Goal: Transaction & Acquisition: Purchase product/service

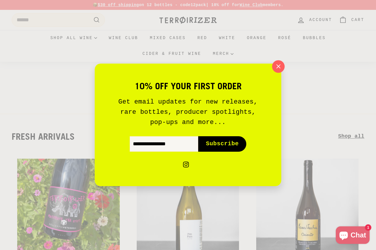
click at [280, 63] on icon "button" at bounding box center [278, 66] width 9 height 9
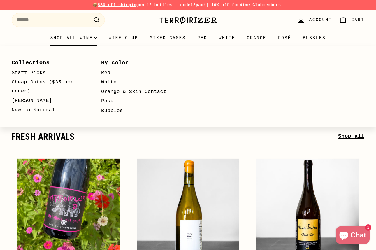
click at [86, 39] on summary "Shop all wine" at bounding box center [74, 38] width 59 height 16
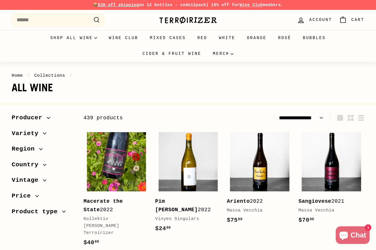
select select "**********"
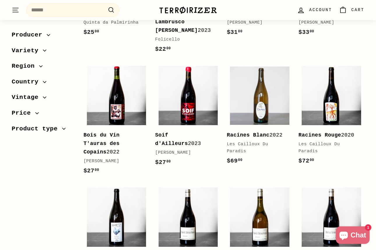
scroll to position [766, 0]
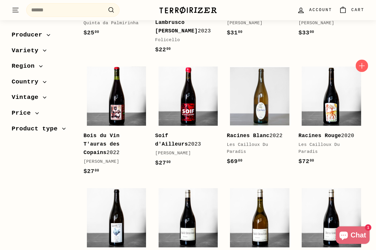
click at [361, 63] on icon "button" at bounding box center [362, 66] width 6 height 6
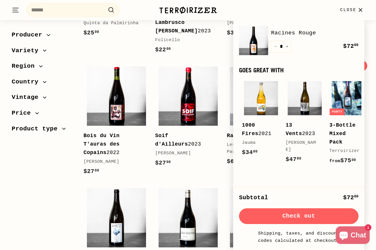
scroll to position [43, 0]
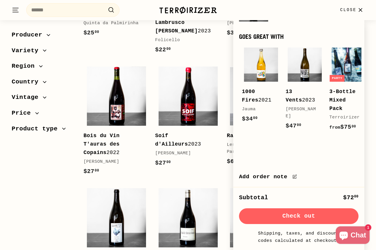
click at [348, 10] on span "Close" at bounding box center [348, 10] width 16 height 6
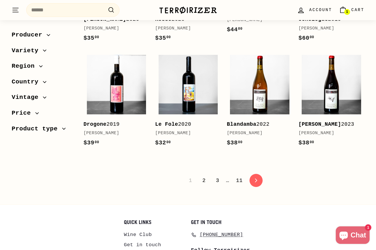
scroll to position [1134, 0]
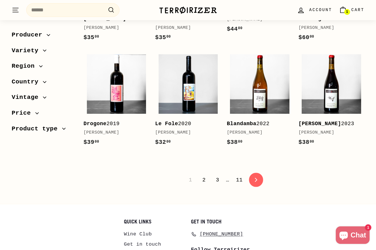
click at [252, 173] on link "icon-chevron Next" at bounding box center [256, 180] width 14 height 14
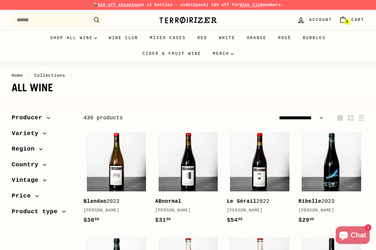
select select "**********"
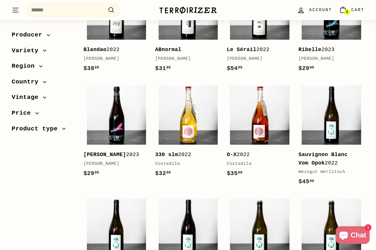
scroll to position [155, 0]
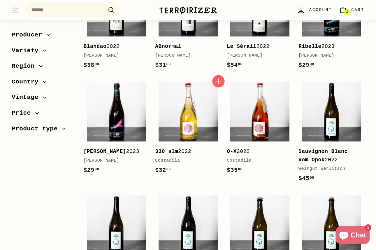
click at [218, 84] on icon "button" at bounding box center [218, 81] width 6 height 6
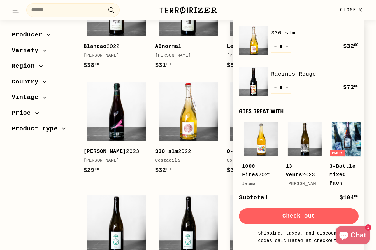
click at [361, 11] on icon "button" at bounding box center [359, 9] width 3 height 3
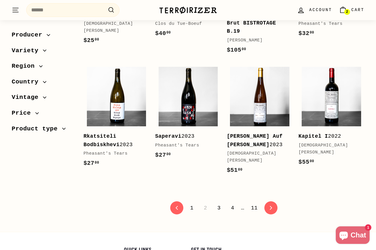
scroll to position [1092, 0]
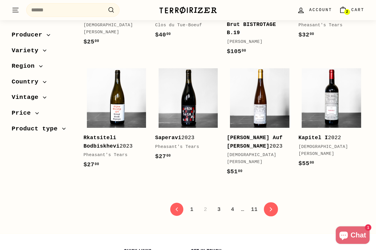
click at [269, 202] on link "icon-chevron Next" at bounding box center [270, 209] width 14 height 14
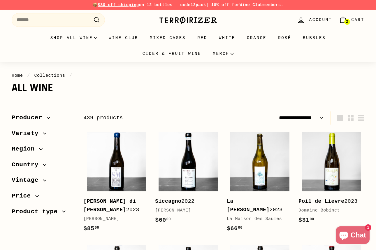
select select "**********"
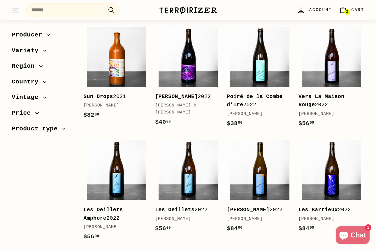
scroll to position [877, 0]
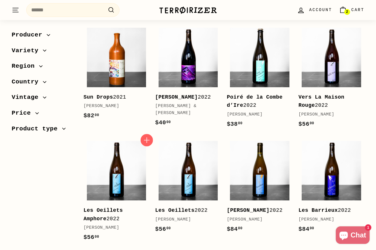
click at [145, 140] on icon "button" at bounding box center [147, 140] width 8 height 8
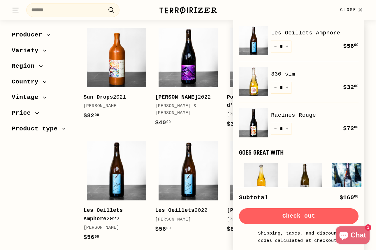
click at [354, 10] on span "Close" at bounding box center [348, 10] width 16 height 6
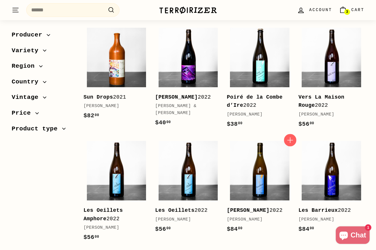
click at [290, 136] on icon "button" at bounding box center [290, 140] width 8 height 8
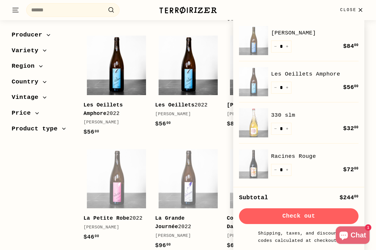
scroll to position [983, 0]
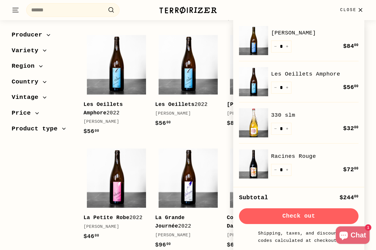
click at [353, 13] on button "Close" at bounding box center [351, 9] width 31 height 17
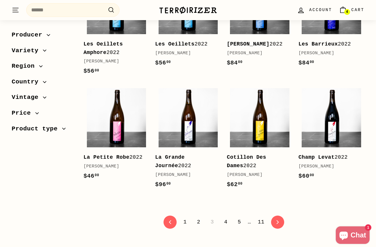
scroll to position [1042, 0]
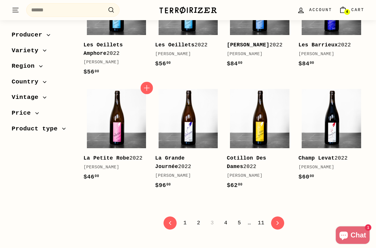
click at [149, 85] on icon "button" at bounding box center [147, 88] width 8 height 8
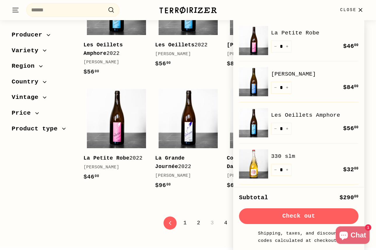
click at [357, 13] on icon "button" at bounding box center [360, 10] width 8 height 8
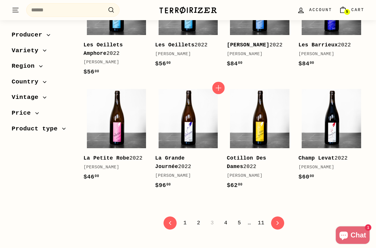
click at [218, 87] on icon "button" at bounding box center [218, 88] width 6 height 6
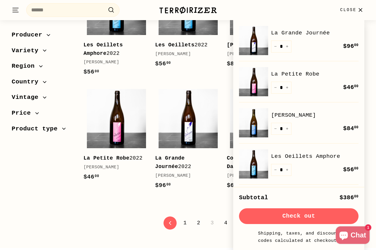
click at [353, 9] on span "Close" at bounding box center [348, 10] width 16 height 6
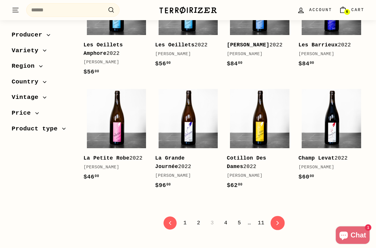
click at [278, 216] on link "icon-chevron Next" at bounding box center [277, 222] width 14 height 14
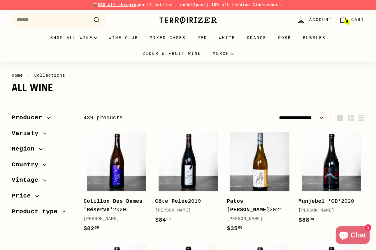
select select "**********"
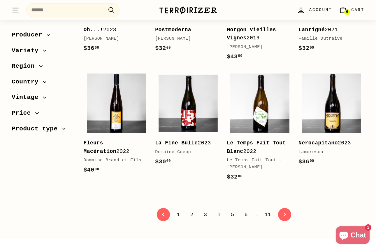
scroll to position [1089, 0]
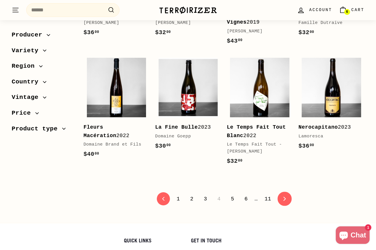
click at [288, 191] on link "icon-chevron Next" at bounding box center [284, 198] width 14 height 14
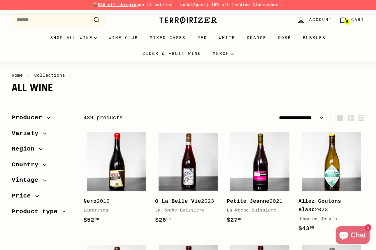
select select "**********"
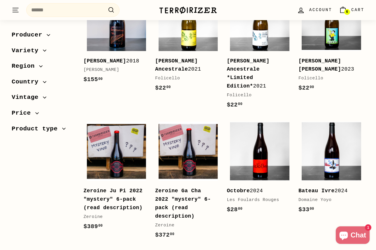
scroll to position [1068, 0]
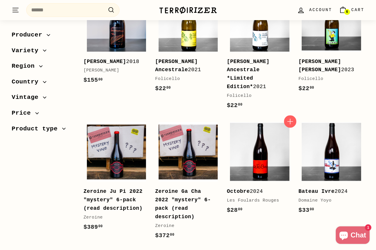
click at [289, 117] on icon "button" at bounding box center [290, 121] width 8 height 8
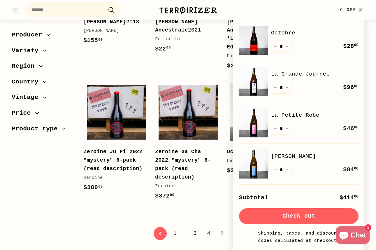
scroll to position [1107, 0]
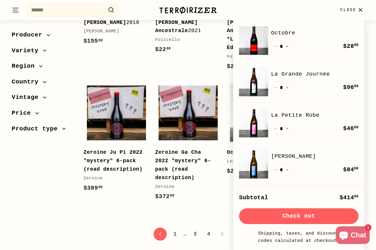
click at [341, 6] on button "Close" at bounding box center [351, 9] width 31 height 17
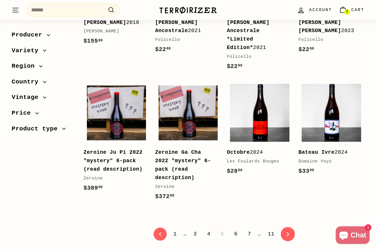
click at [290, 227] on link "icon-chevron Next" at bounding box center [287, 234] width 14 height 14
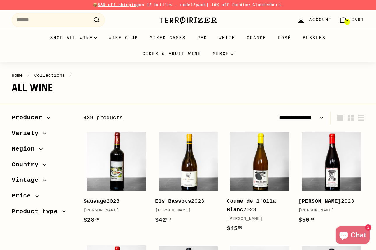
select select "**********"
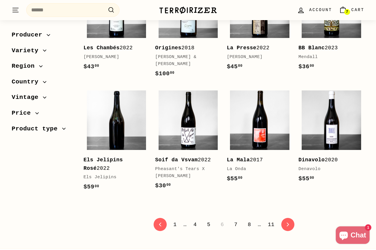
scroll to position [1062, 0]
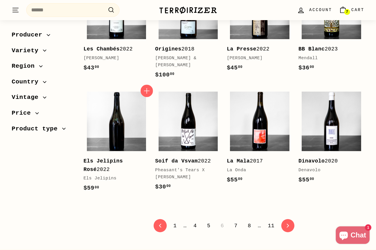
click at [148, 91] on icon "button" at bounding box center [147, 91] width 8 height 8
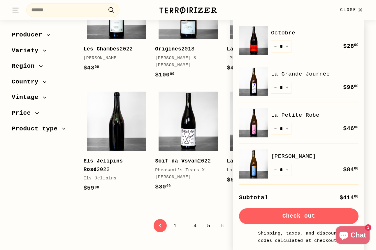
click at [288, 223] on icon "icon-chevron" at bounding box center [287, 225] width 4 height 4
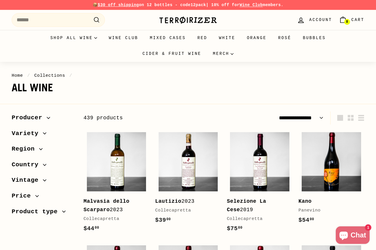
select select "**********"
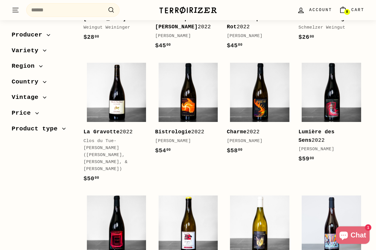
scroll to position [739, 0]
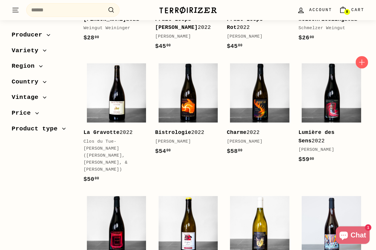
click at [363, 63] on icon "button" at bounding box center [362, 63] width 8 height 8
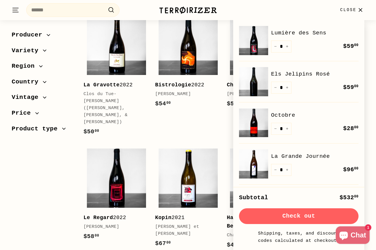
scroll to position [798, 0]
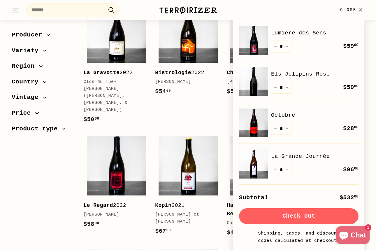
click at [355, 12] on span "Close" at bounding box center [348, 10] width 16 height 6
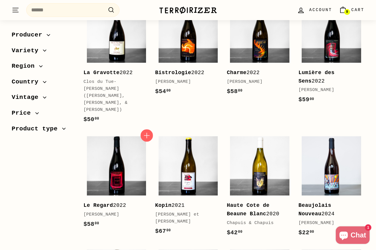
click at [144, 131] on icon "button" at bounding box center [147, 135] width 8 height 8
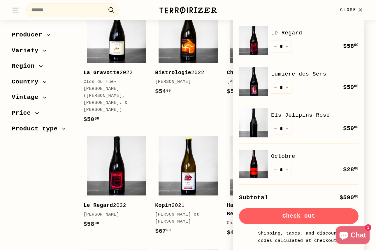
click at [349, 7] on span "Close" at bounding box center [348, 10] width 16 height 6
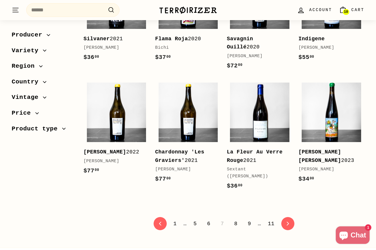
scroll to position [1080, 0]
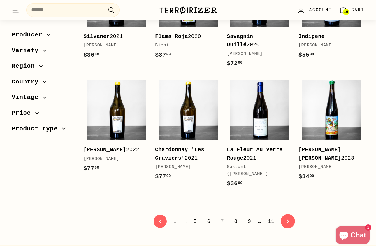
click at [286, 219] on icon "icon-chevron" at bounding box center [287, 221] width 4 height 4
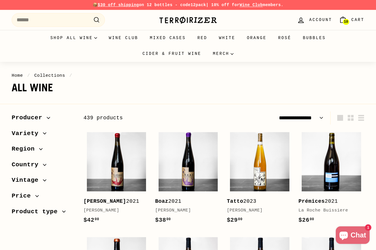
select select "**********"
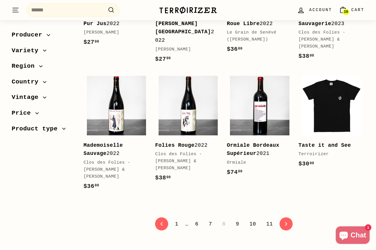
scroll to position [1100, 0]
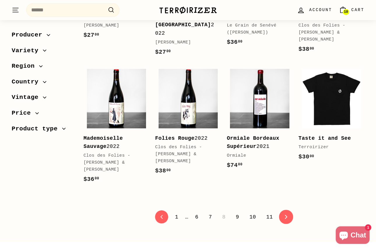
click at [287, 217] on link "icon-chevron Next" at bounding box center [286, 216] width 14 height 14
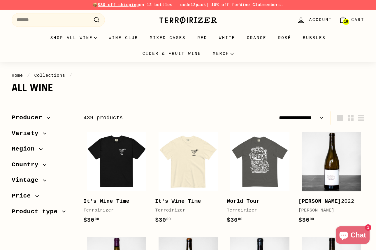
select select "**********"
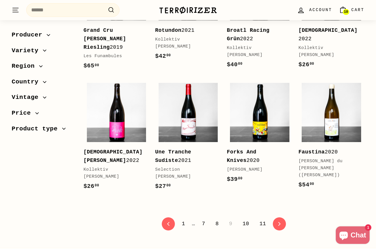
scroll to position [1082, 0]
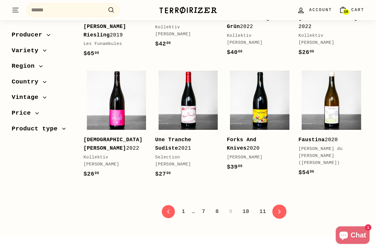
click at [283, 207] on link "icon-chevron Next" at bounding box center [279, 211] width 14 height 14
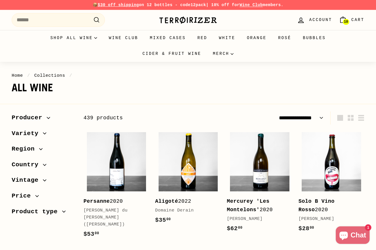
select select "**********"
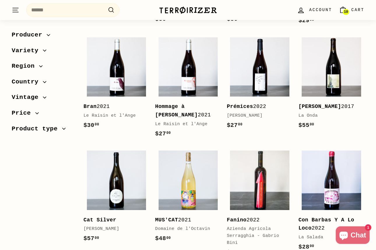
scroll to position [1056, 0]
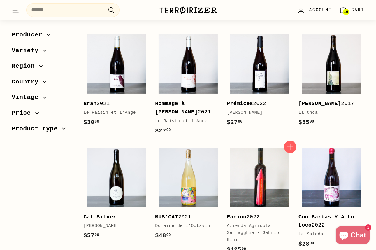
click at [290, 144] on icon "button" at bounding box center [290, 147] width 6 height 6
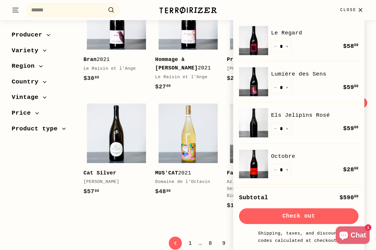
scroll to position [1101, 0]
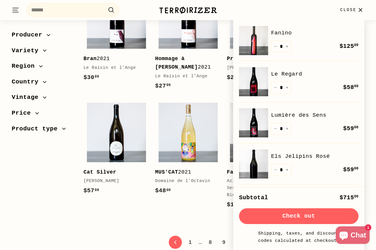
click at [345, 9] on span "Close" at bounding box center [348, 10] width 16 height 6
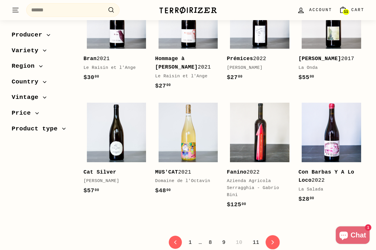
click at [273, 240] on icon at bounding box center [272, 242] width 2 height 4
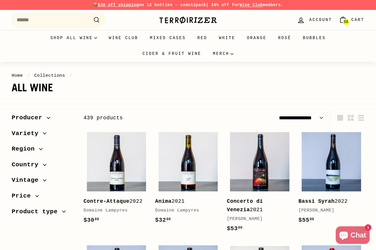
select select "**********"
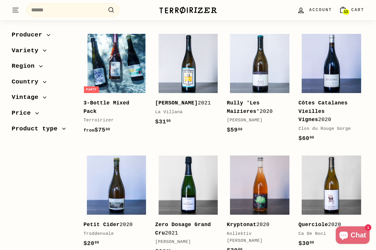
scroll to position [614, 0]
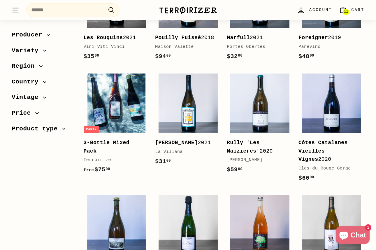
click at [360, 13] on span "Cart" at bounding box center [357, 10] width 13 height 6
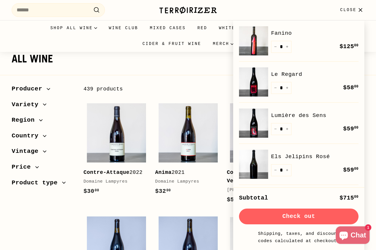
scroll to position [0, 0]
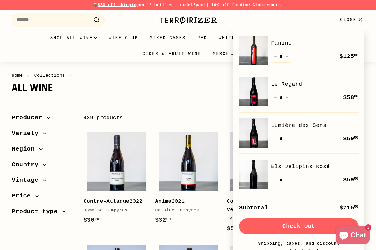
click at [348, 20] on span "Close" at bounding box center [348, 20] width 16 height 6
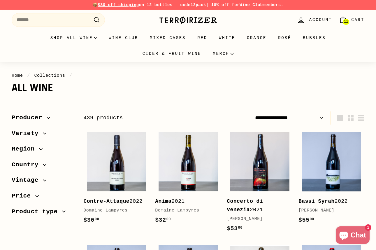
click at [346, 20] on span "11" at bounding box center [346, 22] width 4 height 4
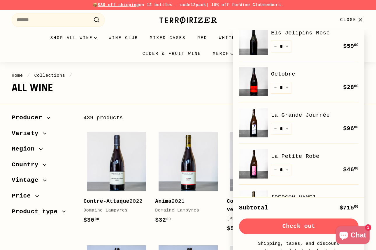
scroll to position [133, 0]
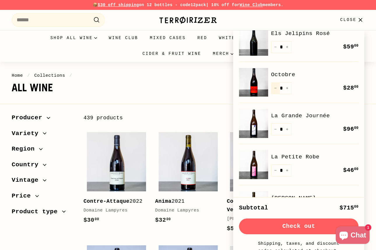
click at [276, 90] on button "−" at bounding box center [275, 88] width 9 height 12
type input "*"
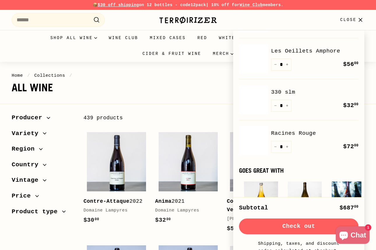
scroll to position [275, 0]
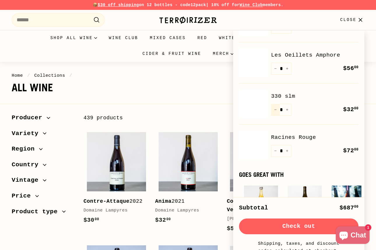
click at [276, 109] on icon "Reduce item quantity by one" at bounding box center [275, 109] width 3 height 3
type input "*"
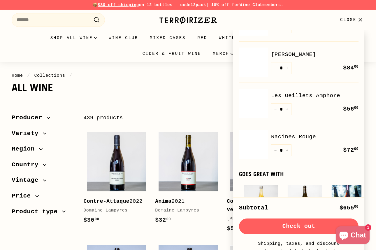
scroll to position [243, 0]
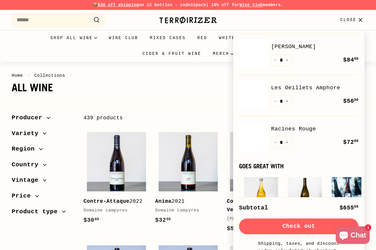
click at [283, 230] on button "Check out" at bounding box center [298, 226] width 119 height 16
